Goal: Find specific page/section

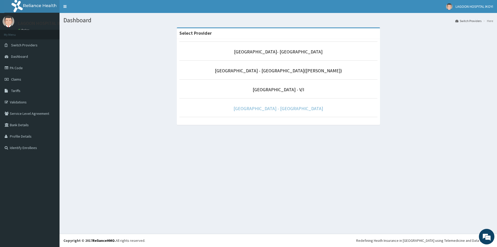
click at [276, 108] on link "[GEOGRAPHIC_DATA] - [GEOGRAPHIC_DATA]" at bounding box center [278, 108] width 90 height 6
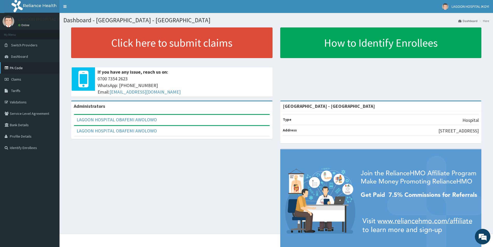
click at [18, 67] on link "PA Code" at bounding box center [29, 67] width 59 height 11
